Goal: Entertainment & Leisure: Consume media (video, audio)

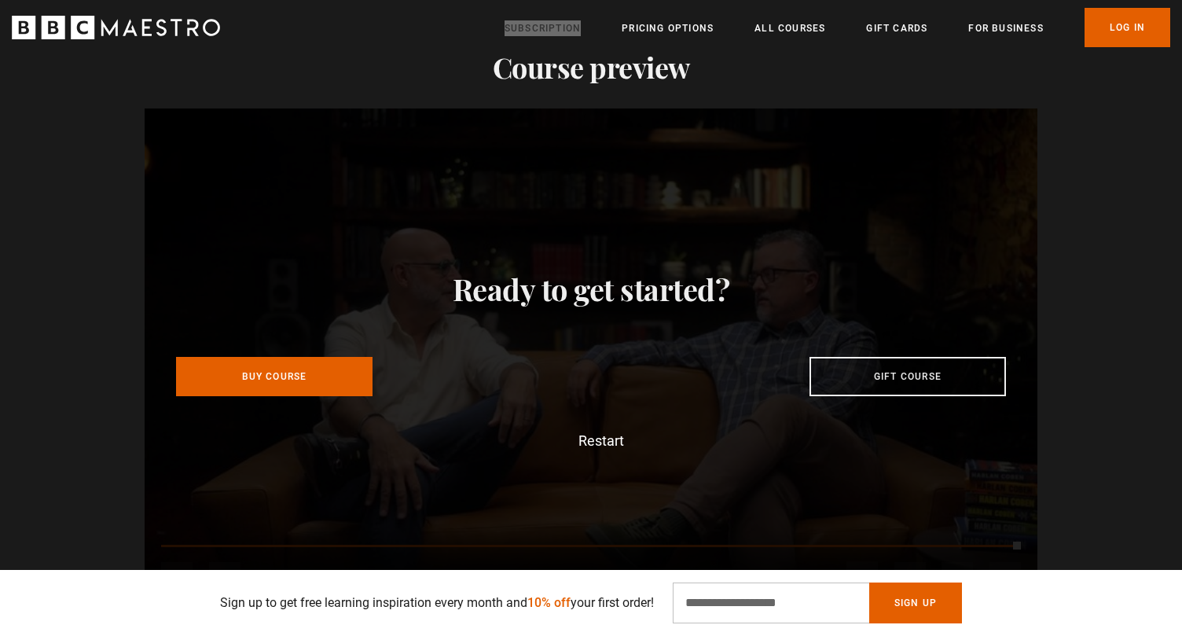
scroll to position [0, 2677]
click at [73, 237] on div "Video Player is loading. Play Course overview for Writing Thrillers with [PERSO…" at bounding box center [591, 359] width 1182 height 502
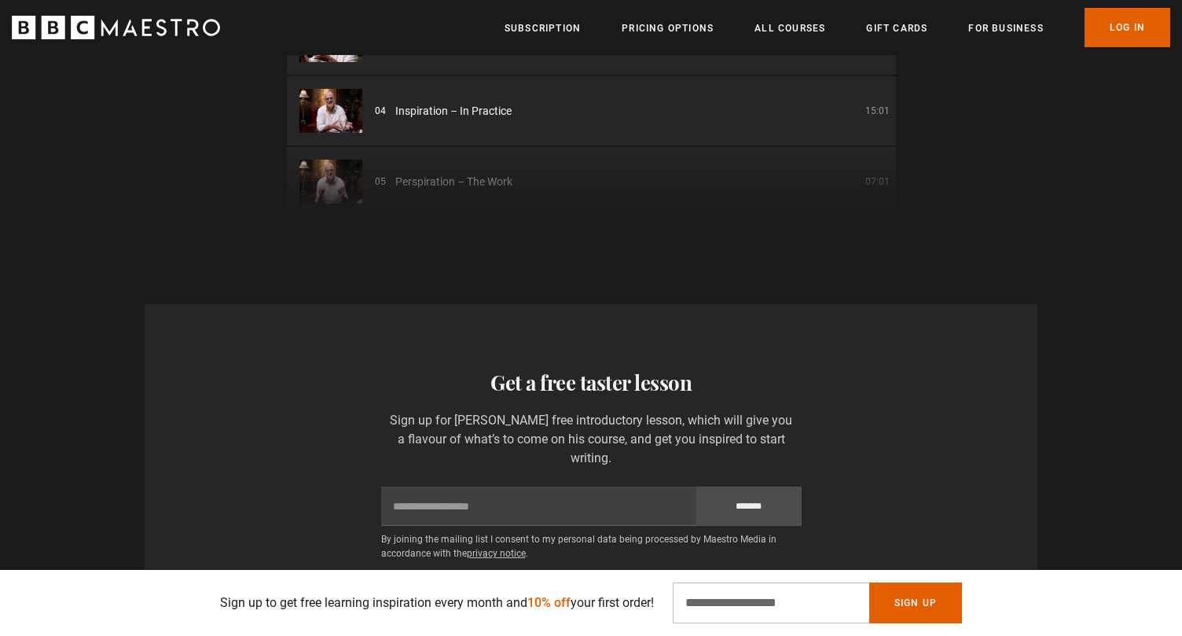
scroll to position [0, 2471]
